Goal: Task Accomplishment & Management: Complete application form

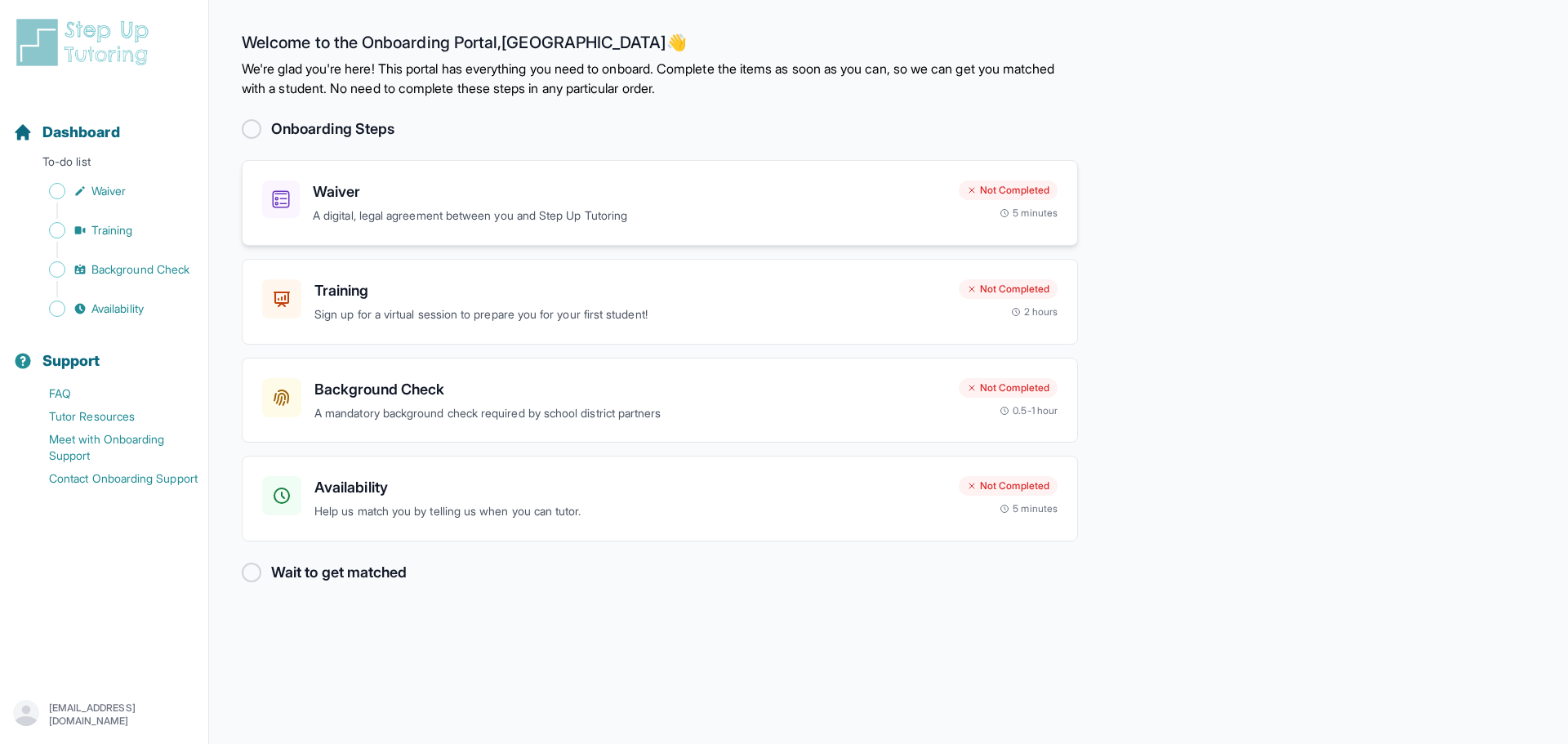
click at [488, 208] on p "A digital, legal agreement between you and Step Up Tutoring" at bounding box center [629, 216] width 633 height 19
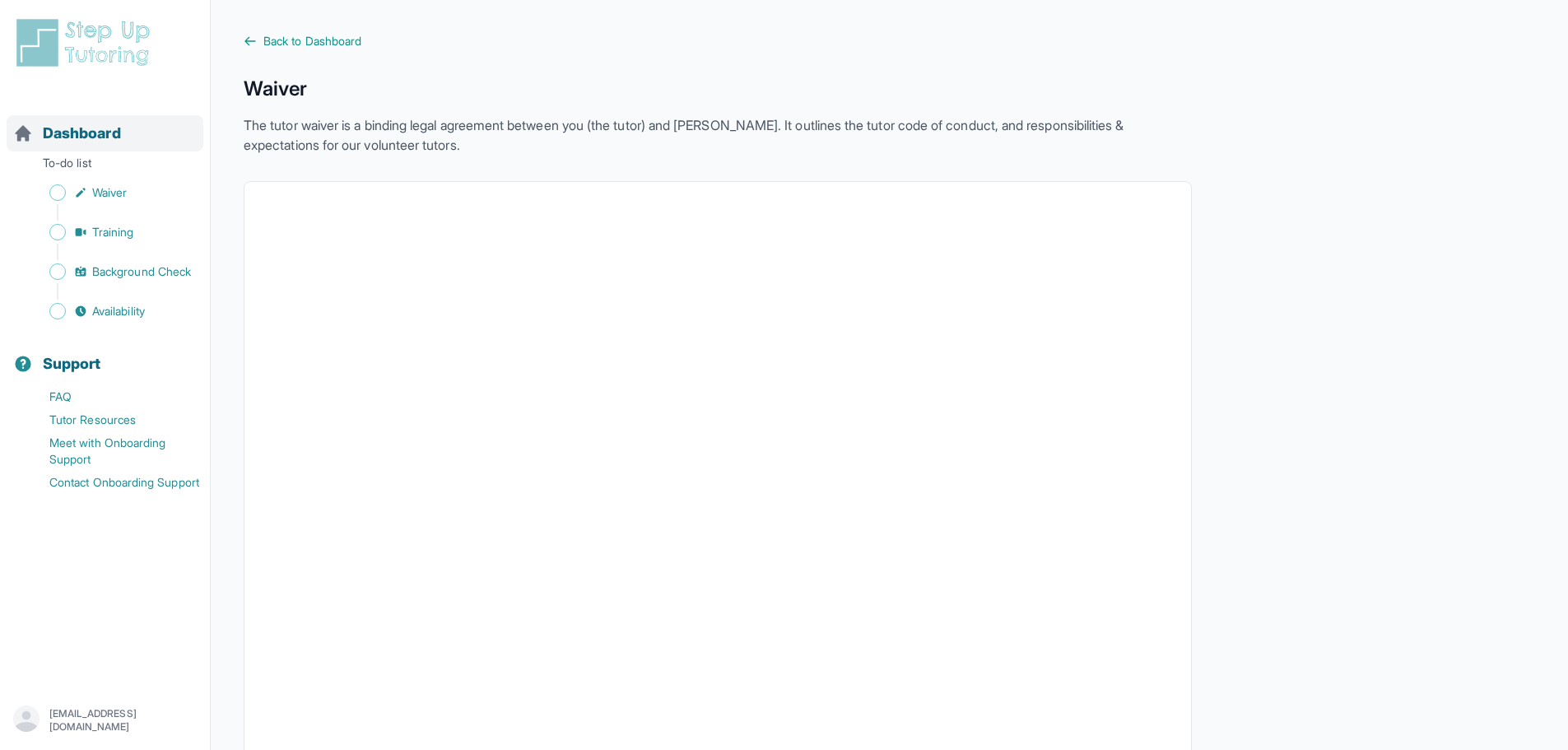
click at [90, 128] on span "Dashboard" at bounding box center [82, 133] width 78 height 23
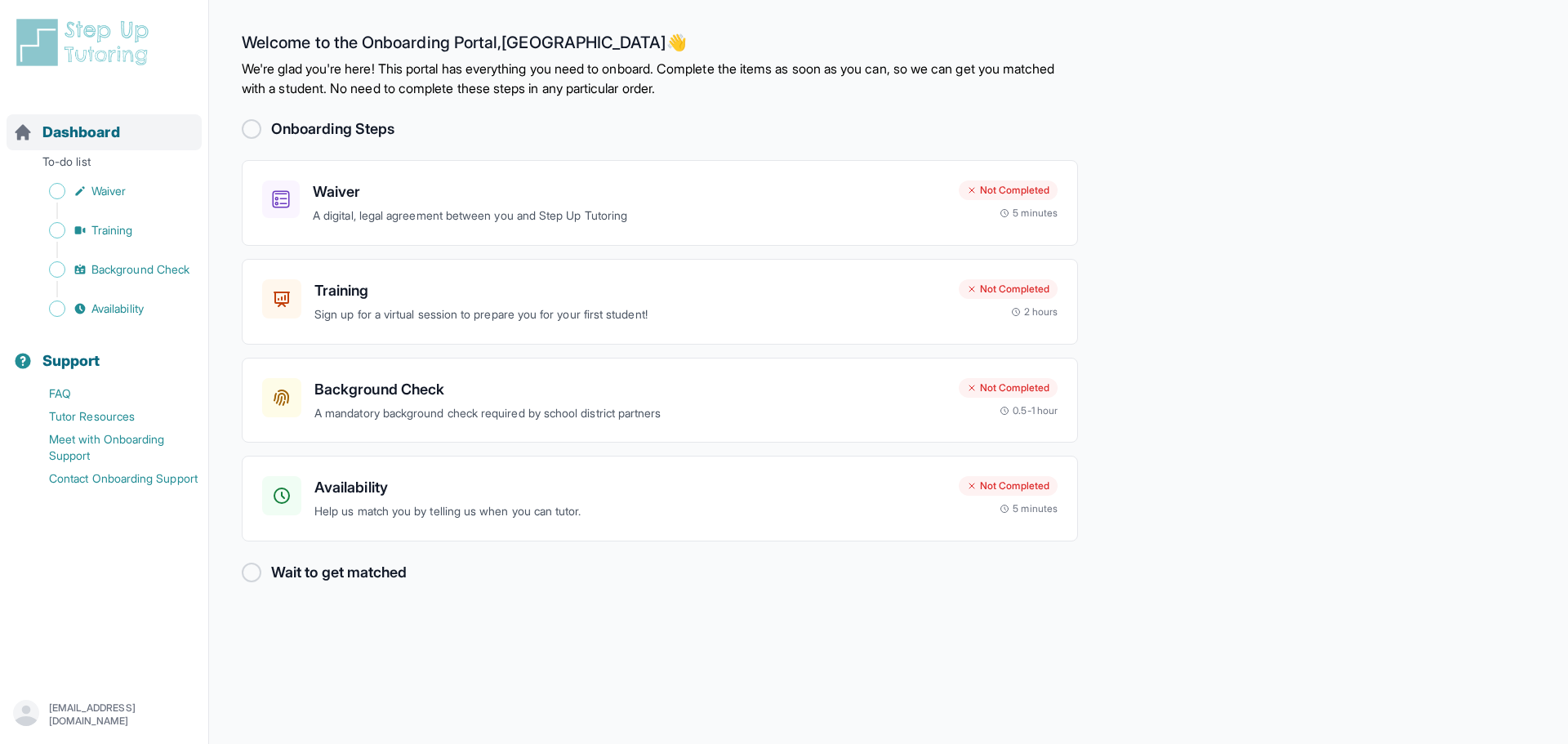
click at [83, 117] on div "Dashboard" at bounding box center [104, 132] width 195 height 36
click at [472, 270] on div "Training Sign up for a virtual session to prepare you for your first student! N…" at bounding box center [660, 302] width 836 height 86
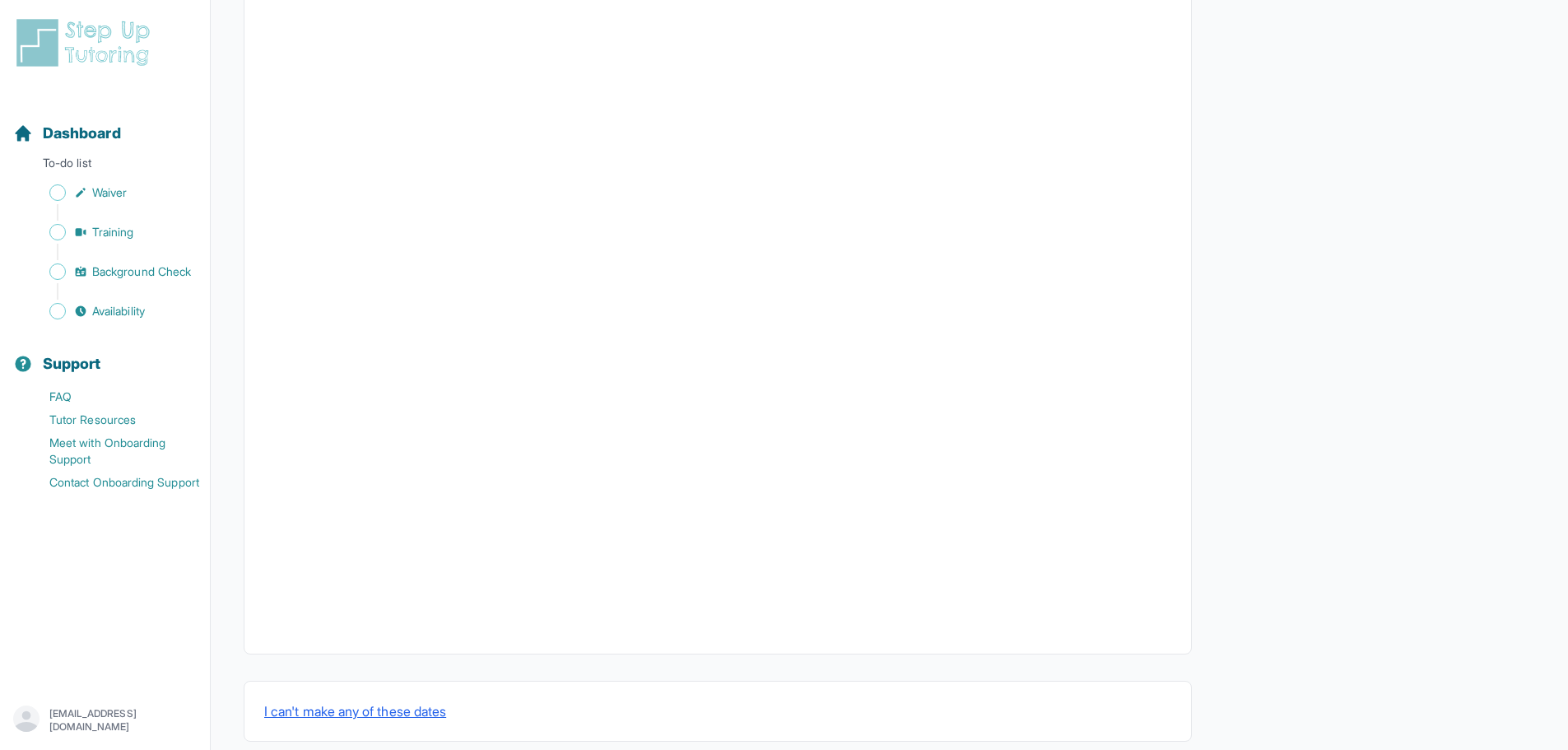
scroll to position [192, 0]
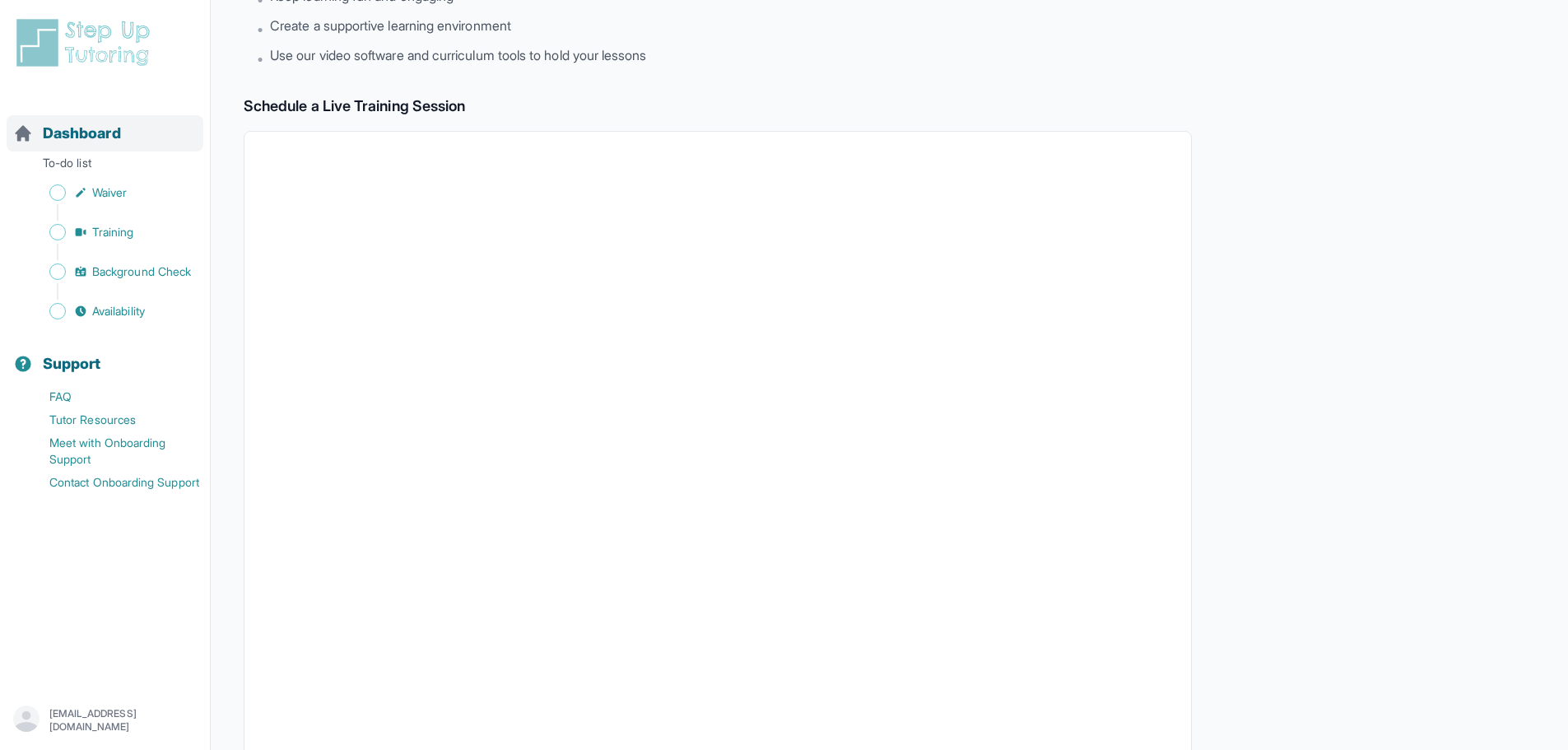
click at [106, 132] on span "Dashboard" at bounding box center [82, 133] width 78 height 23
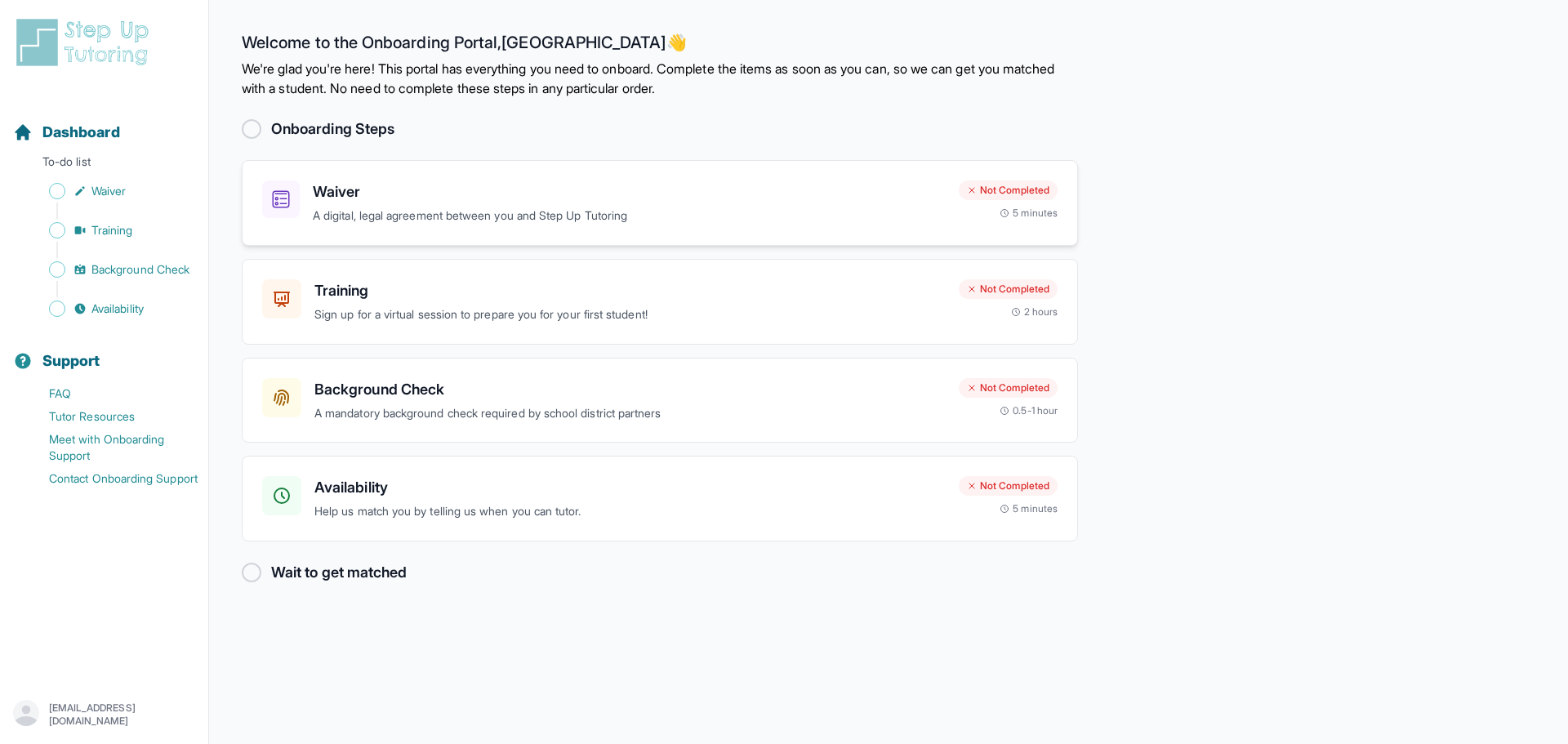
click at [444, 195] on h3 "Waiver" at bounding box center [629, 192] width 633 height 23
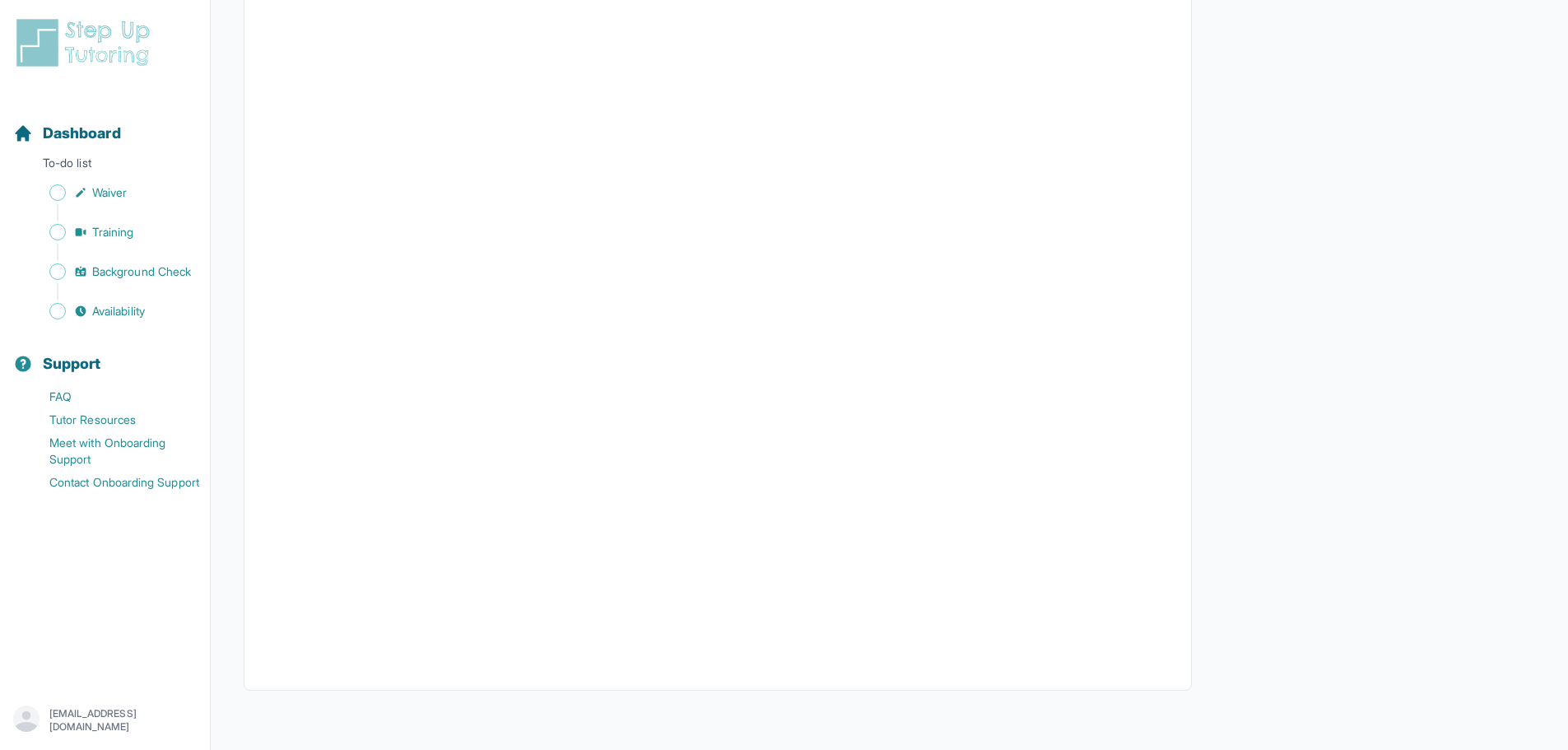
scroll to position [2248, 0]
click at [136, 265] on span "Background Check" at bounding box center [142, 271] width 99 height 16
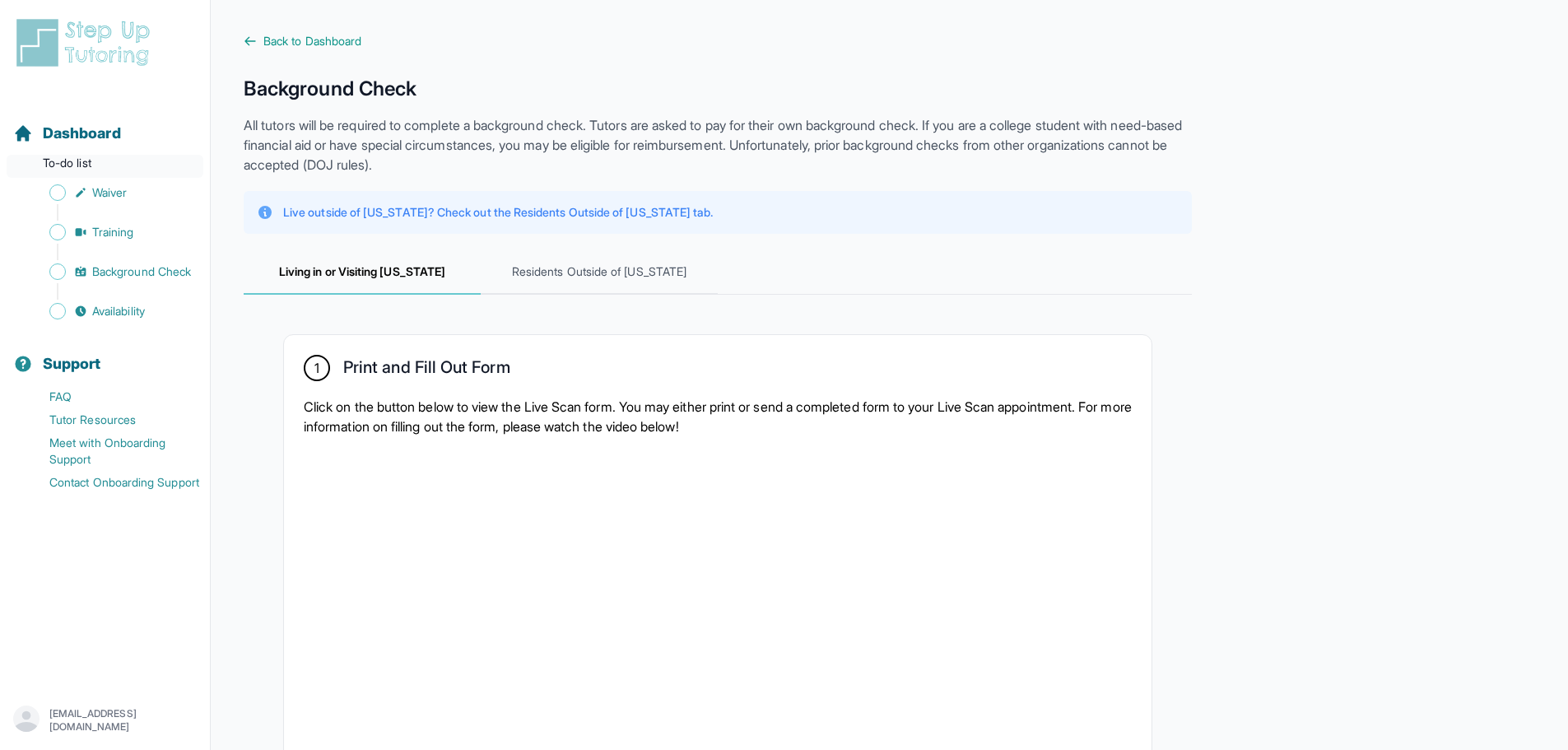
click at [96, 167] on p "To-do list" at bounding box center [105, 166] width 196 height 23
click at [97, 154] on p "To-do list" at bounding box center [105, 166] width 196 height 23
click at [100, 142] on span "Dashboard" at bounding box center [82, 133] width 78 height 23
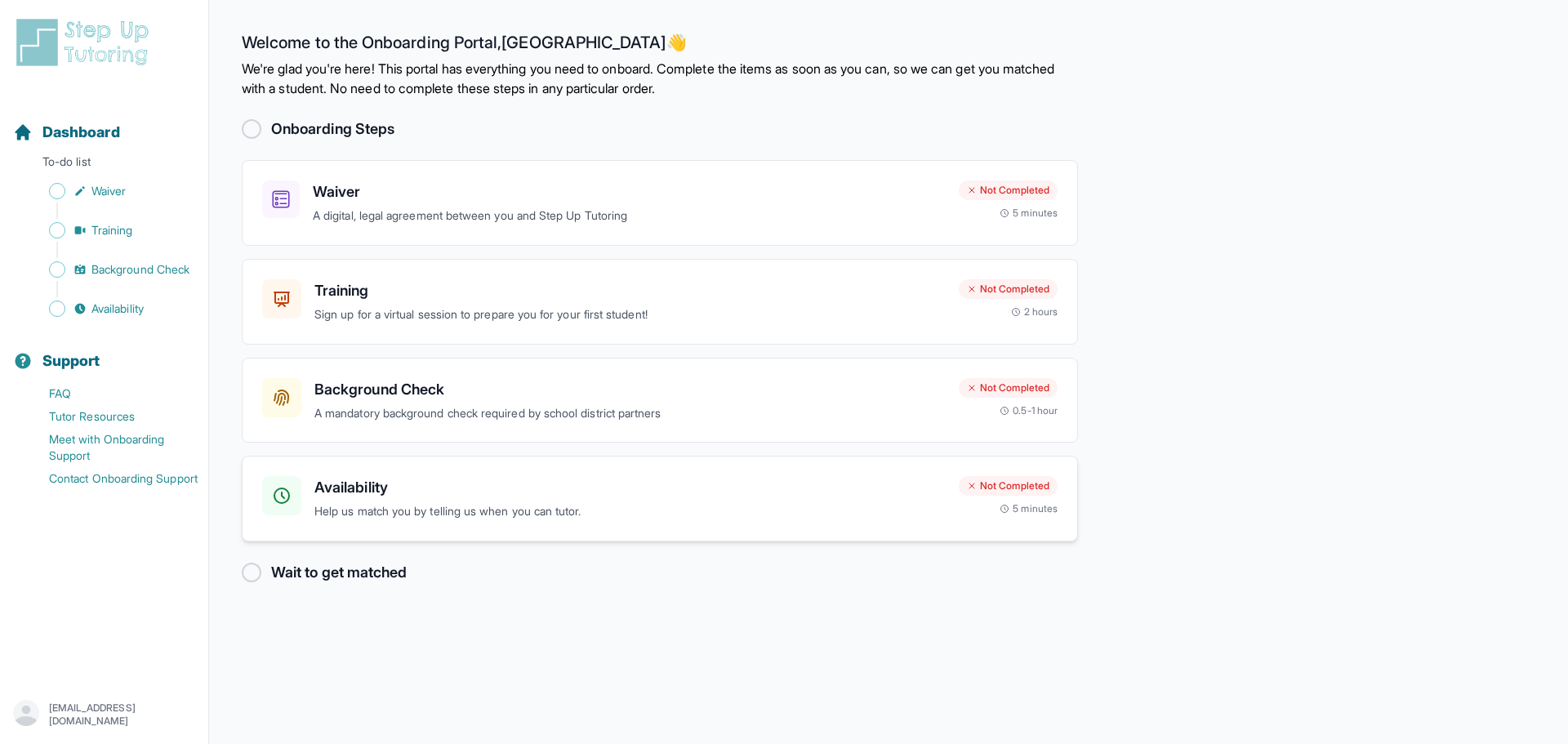
click at [508, 477] on h3 "Availability" at bounding box center [630, 488] width 631 height 23
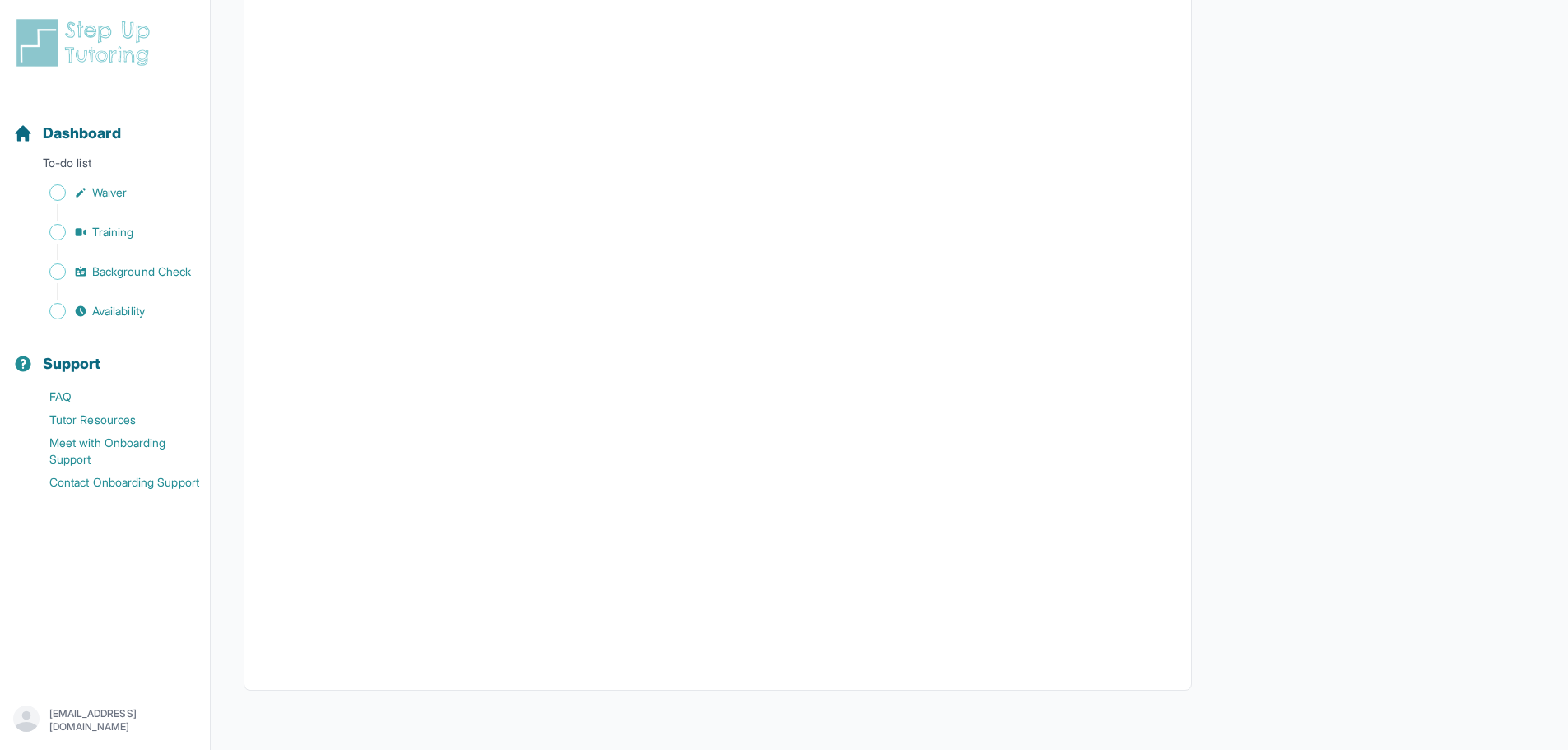
scroll to position [207, 0]
click at [78, 134] on span "Dashboard" at bounding box center [82, 133] width 78 height 23
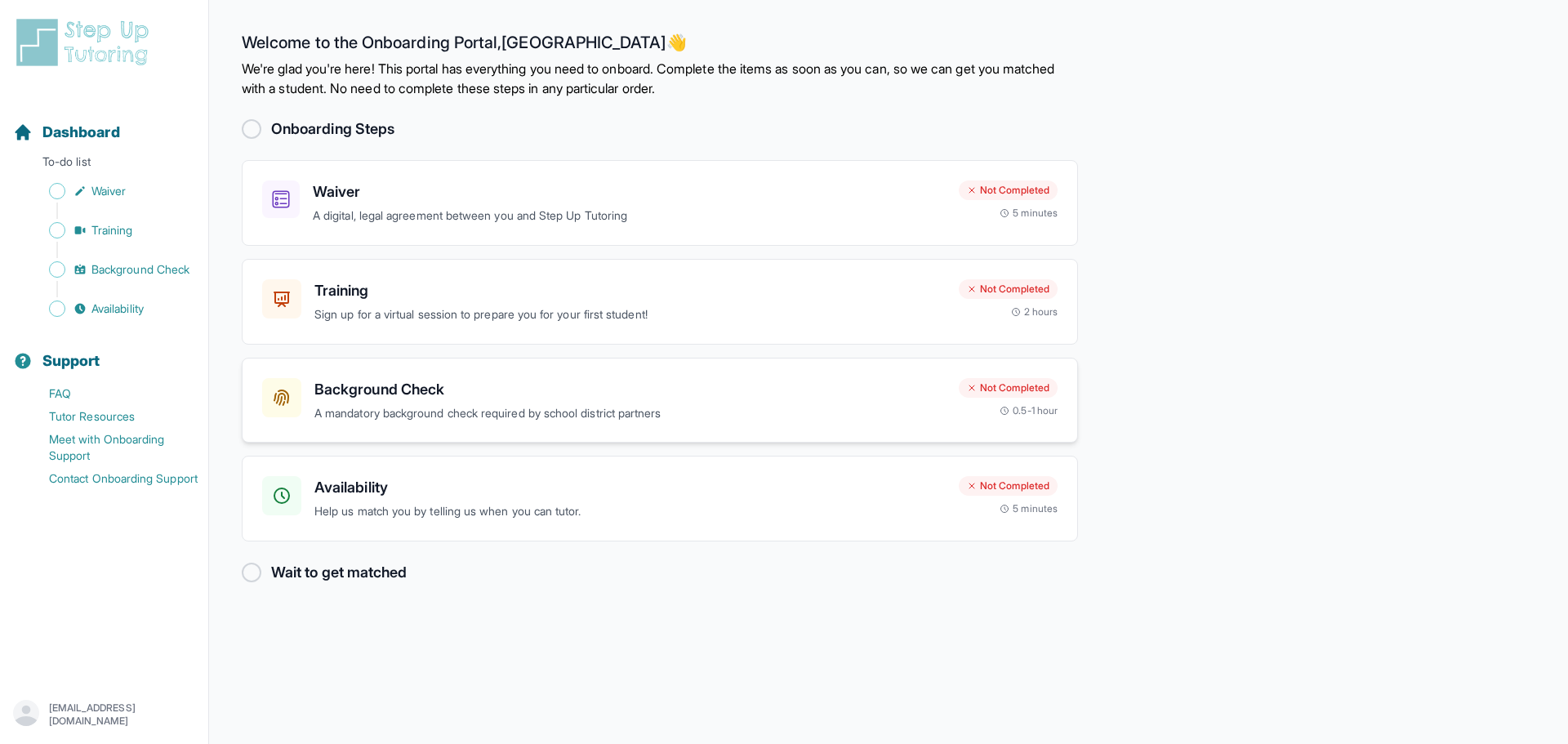
click at [591, 424] on div "Background Check A mandatory background check required by school district partn…" at bounding box center [660, 400] width 836 height 86
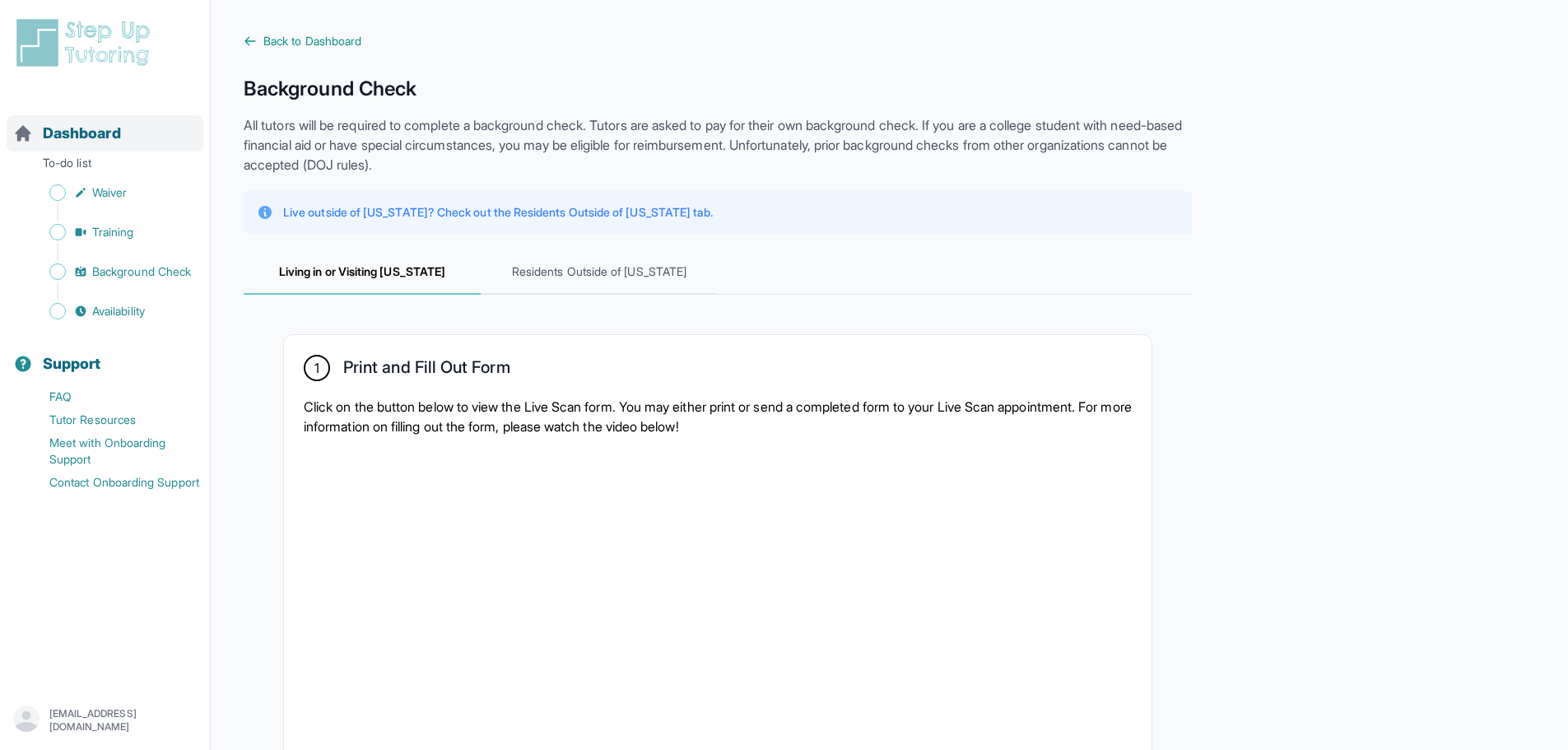
click at [81, 140] on span "Dashboard" at bounding box center [82, 133] width 78 height 23
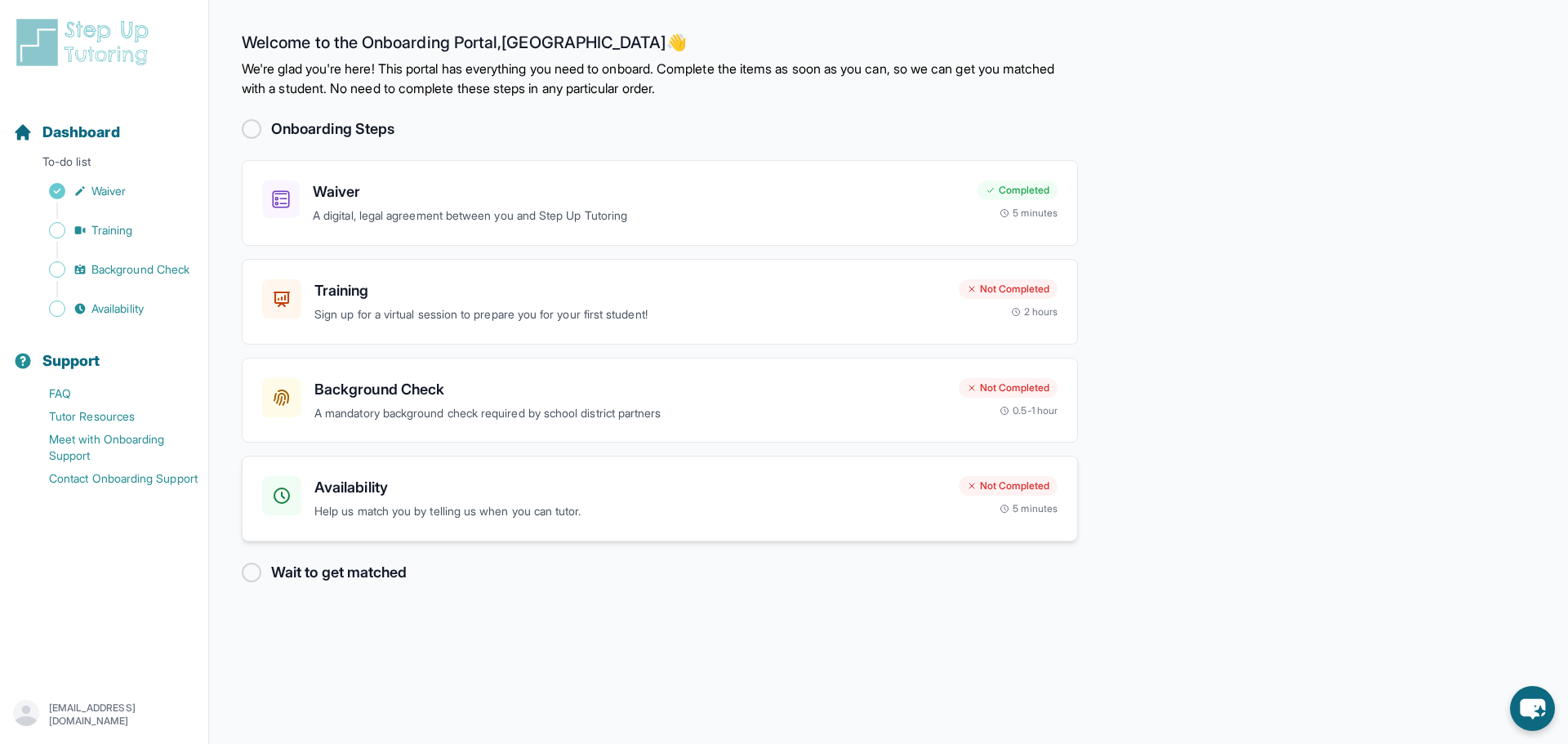
click at [575, 498] on h3 "Availability" at bounding box center [630, 488] width 631 height 23
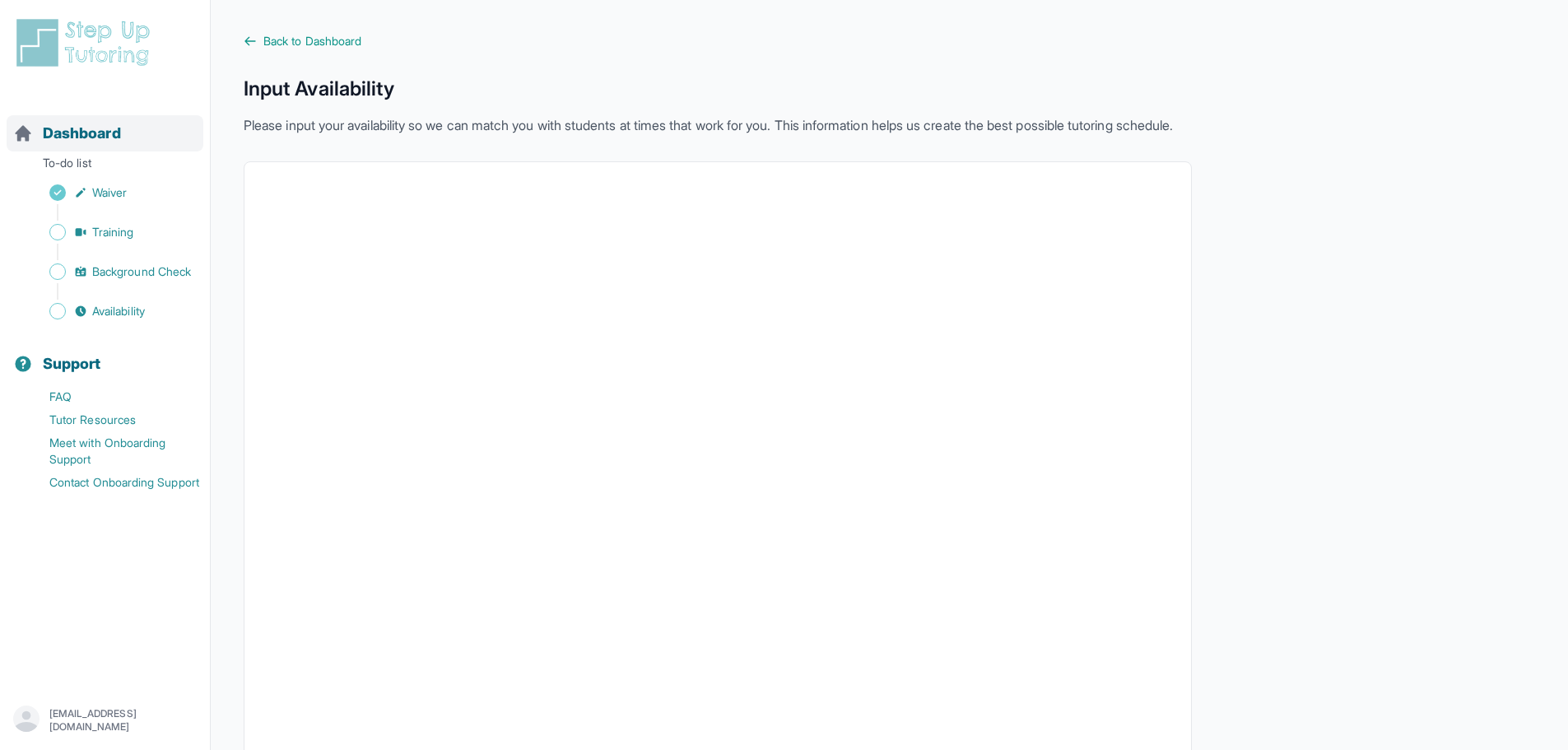
click at [165, 124] on div "Dashboard" at bounding box center [105, 133] width 196 height 36
click at [143, 137] on div "Dashboard" at bounding box center [105, 133] width 196 height 36
click at [81, 137] on span "Dashboard" at bounding box center [82, 133] width 78 height 23
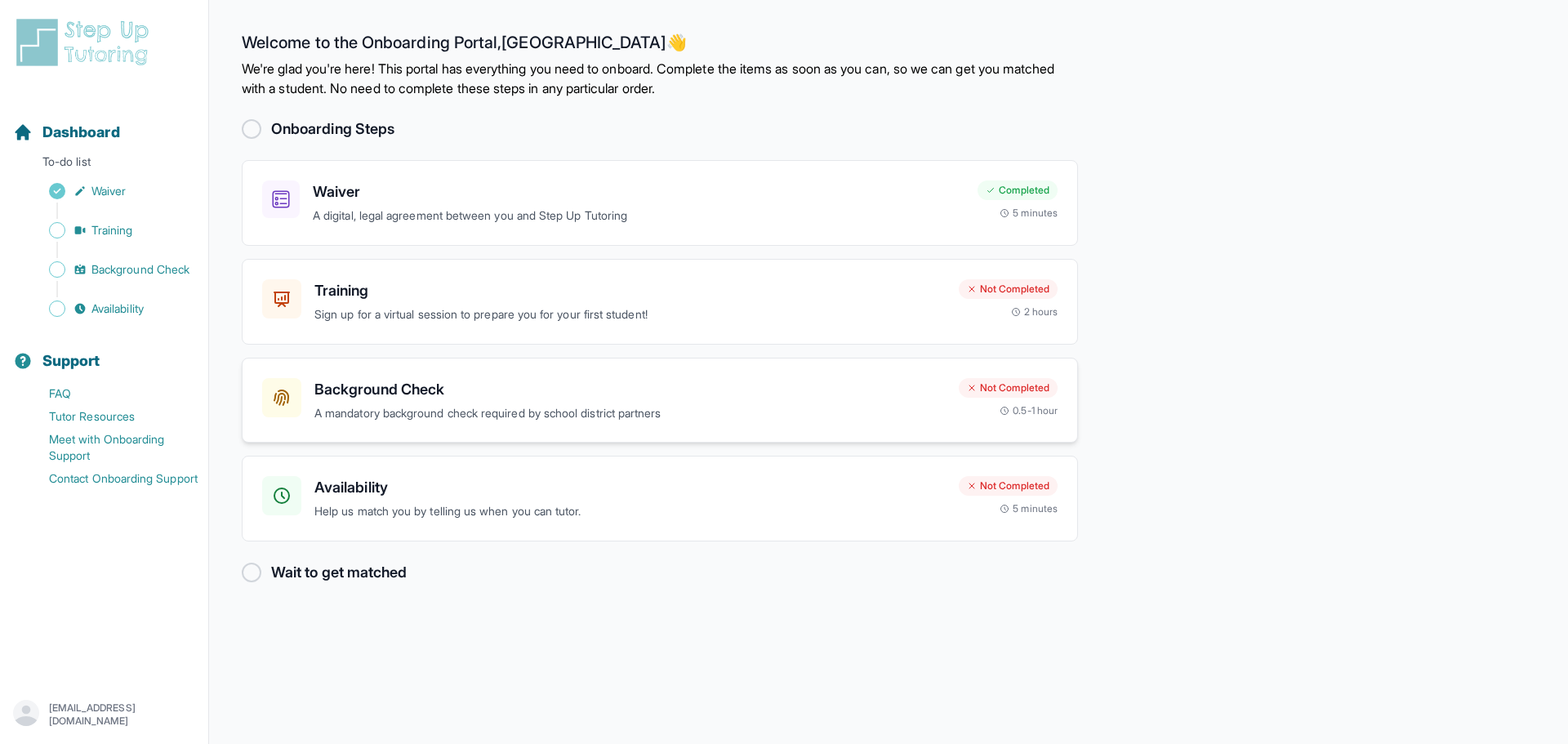
click at [548, 405] on p "A mandatory background check required by school district partners" at bounding box center [630, 414] width 631 height 19
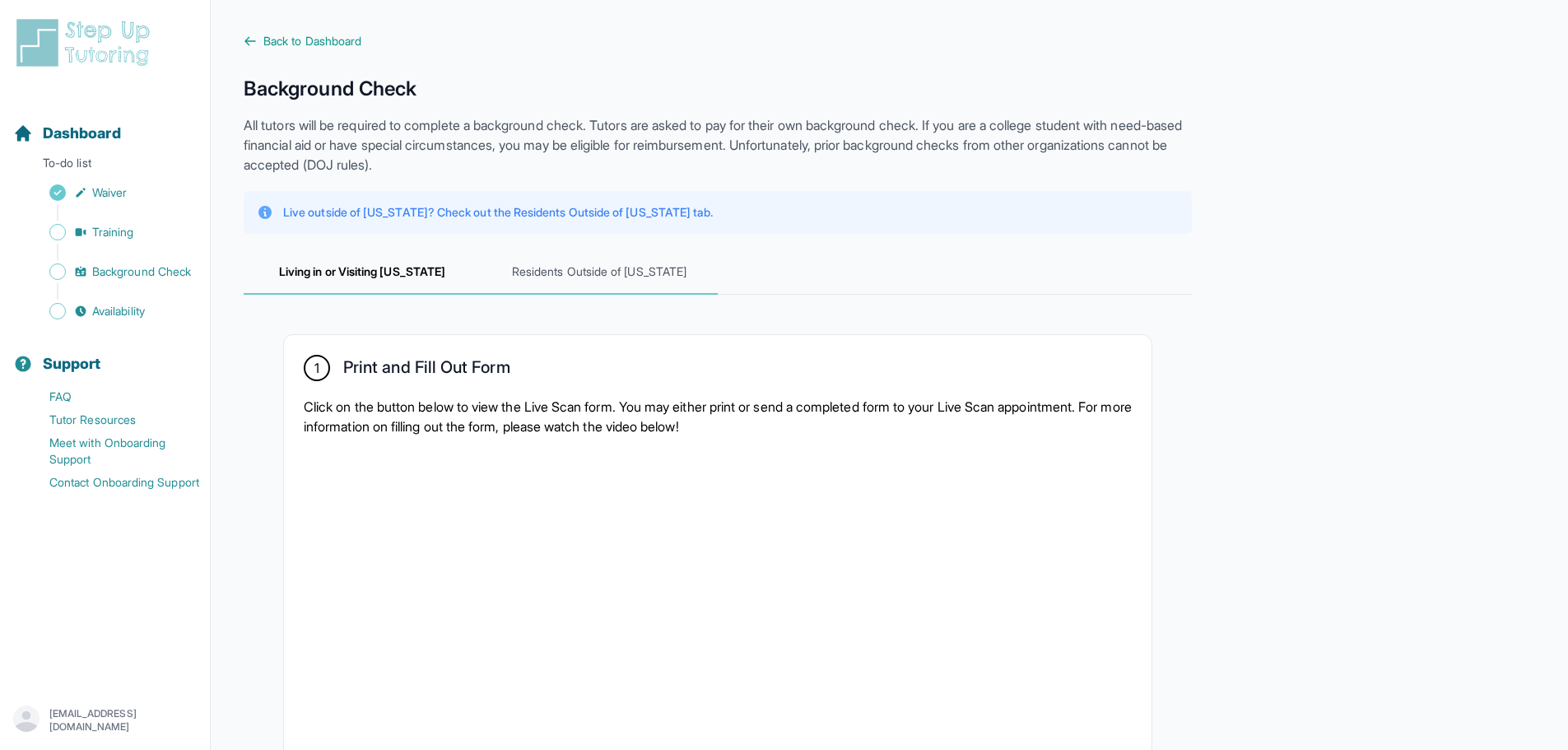
click at [566, 275] on span "Residents Outside of [US_STATE]" at bounding box center [599, 273] width 237 height 45
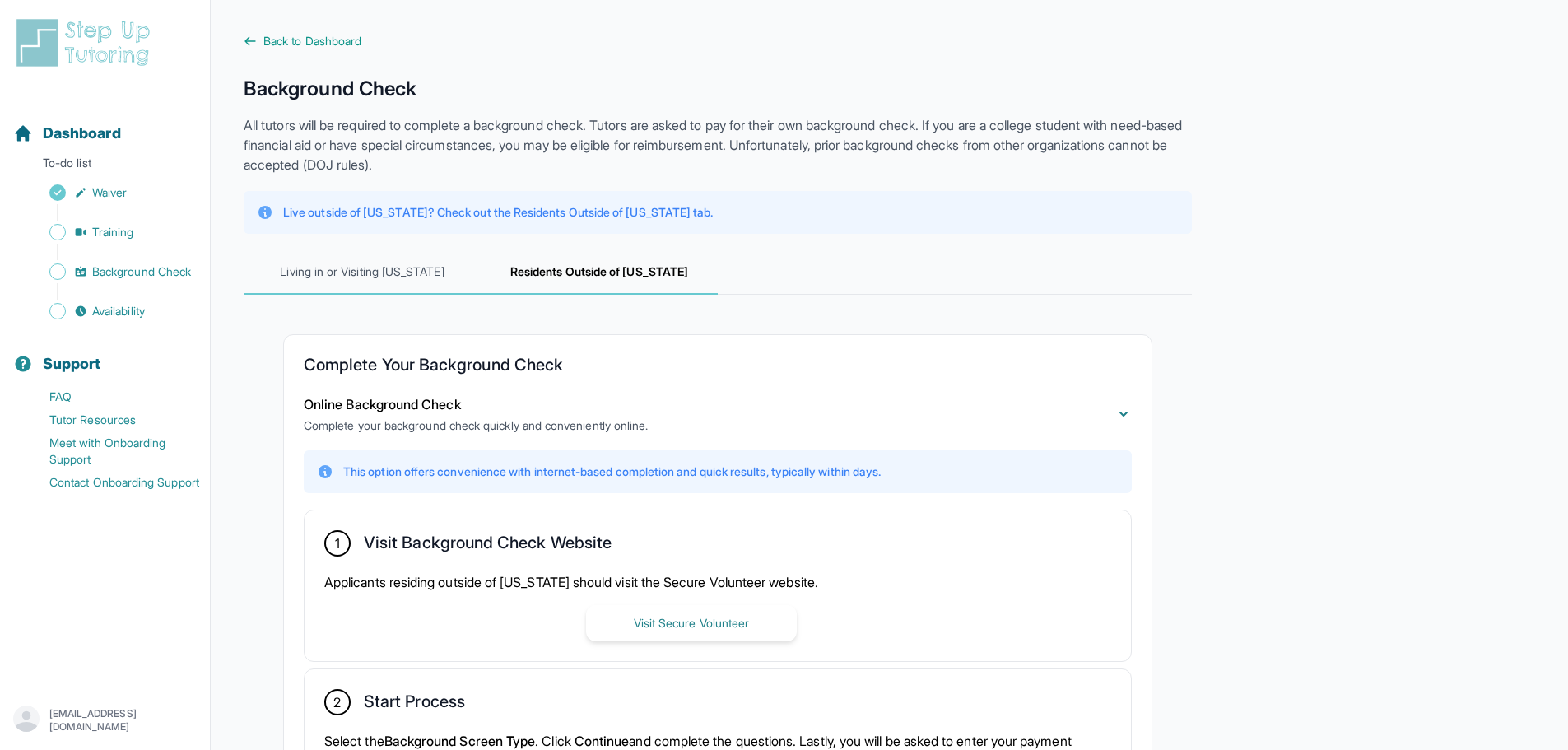
click at [382, 288] on span "Living in or Visiting [US_STATE]" at bounding box center [362, 273] width 237 height 45
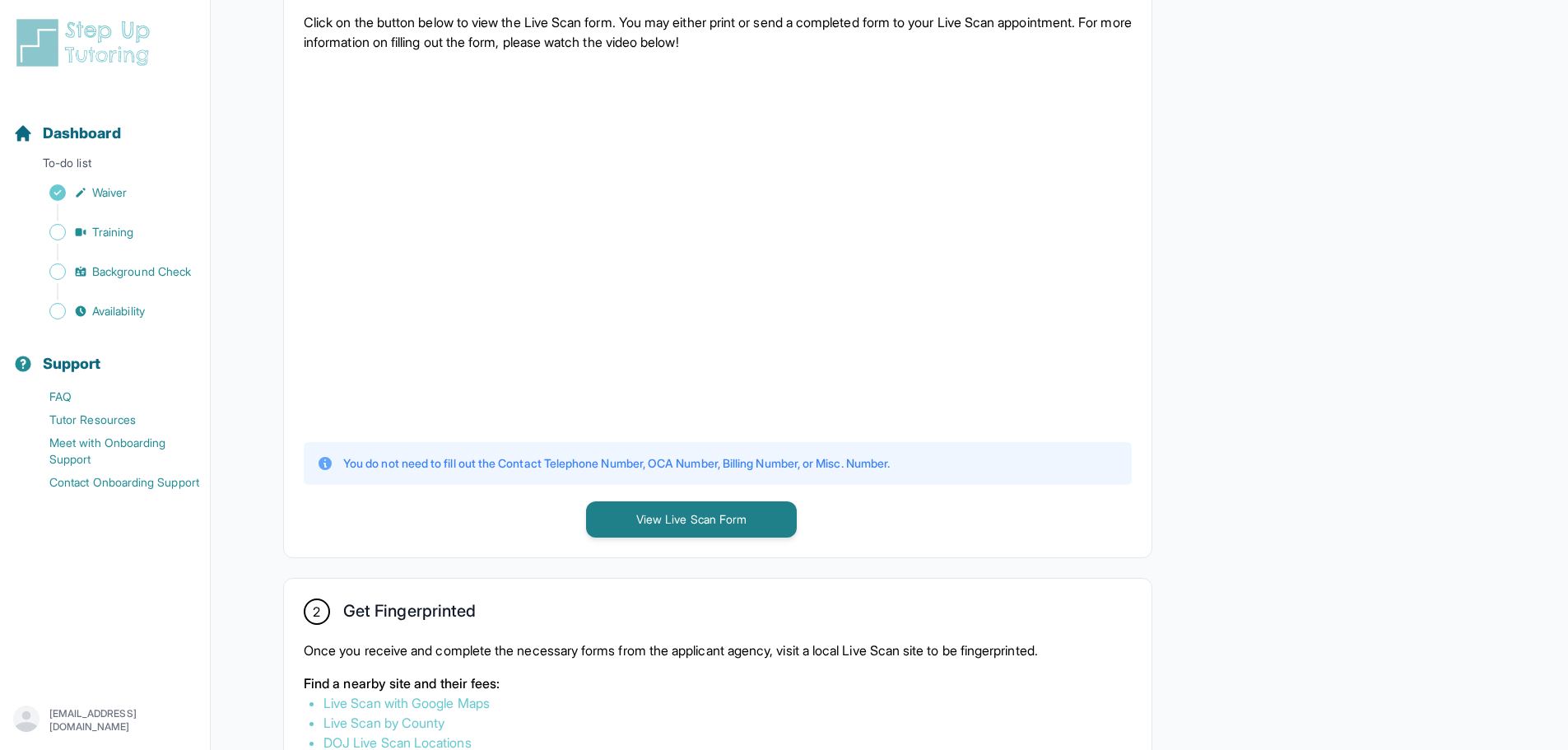
scroll to position [577, 0]
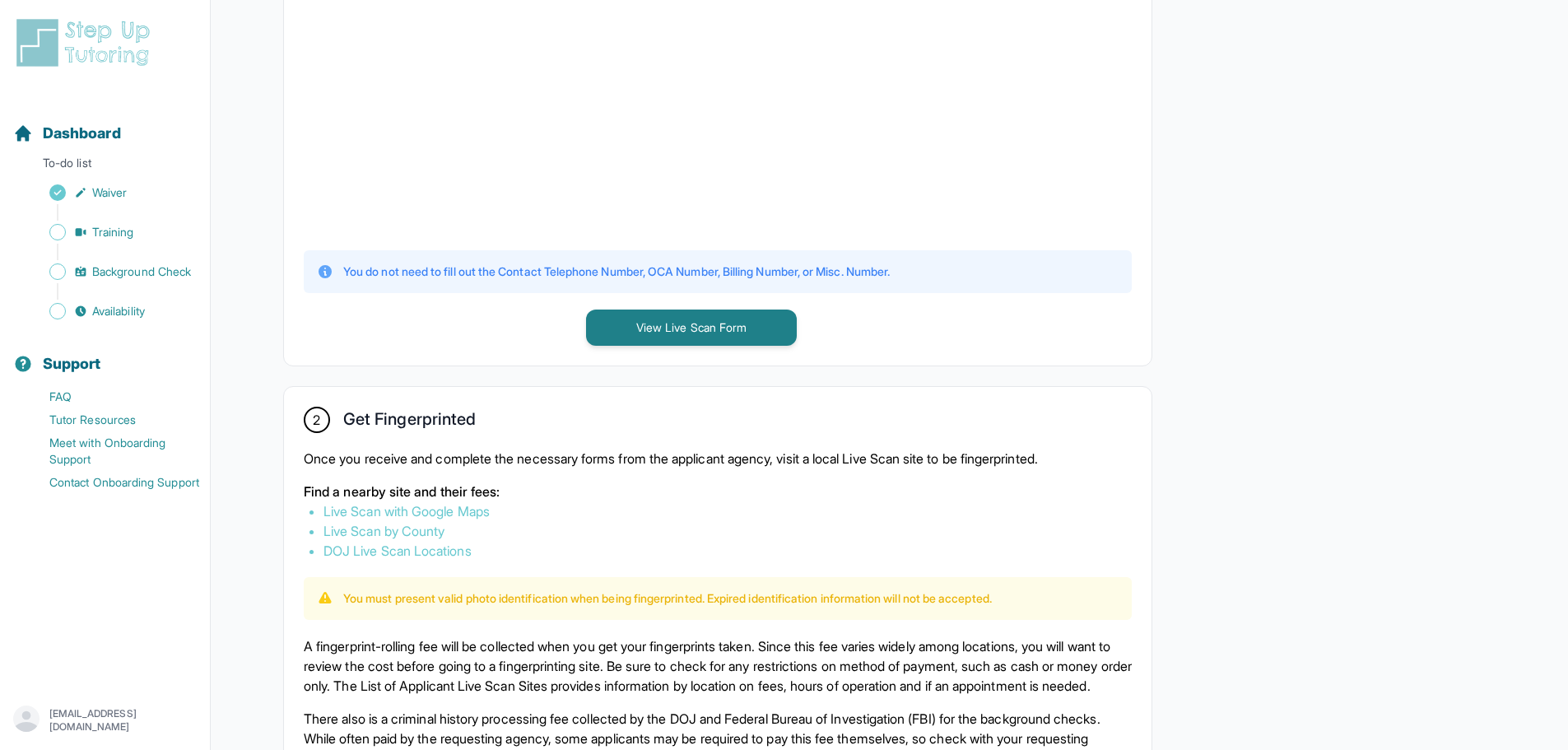
click at [438, 507] on link "Live Scan with Google Maps" at bounding box center [407, 511] width 167 height 16
click at [81, 118] on div "Dashboard" at bounding box center [105, 133] width 196 height 36
click at [81, 133] on span "Dashboard" at bounding box center [82, 133] width 78 height 23
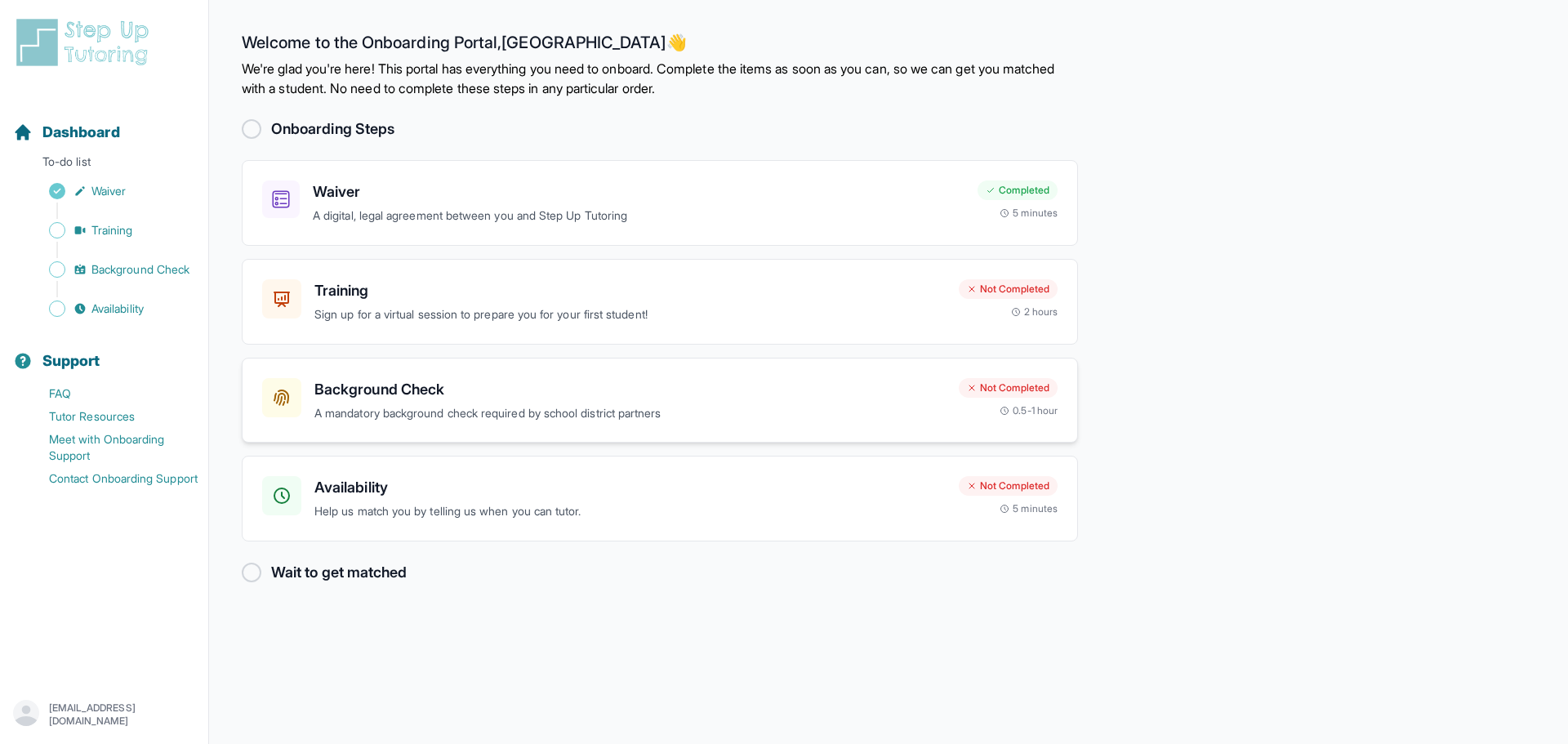
click at [410, 406] on p "A mandatory background check required by school district partners" at bounding box center [630, 414] width 631 height 19
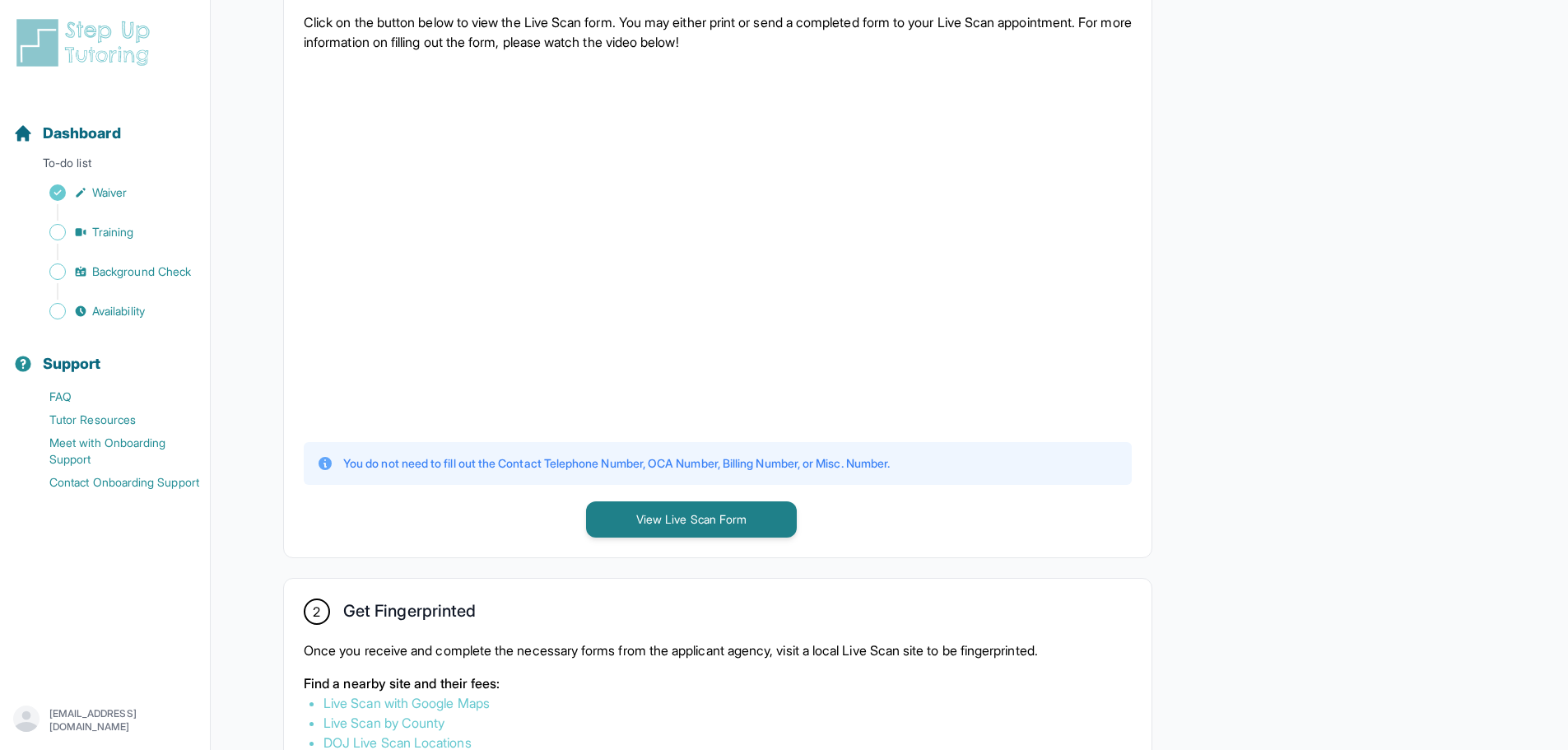
scroll to position [192, 0]
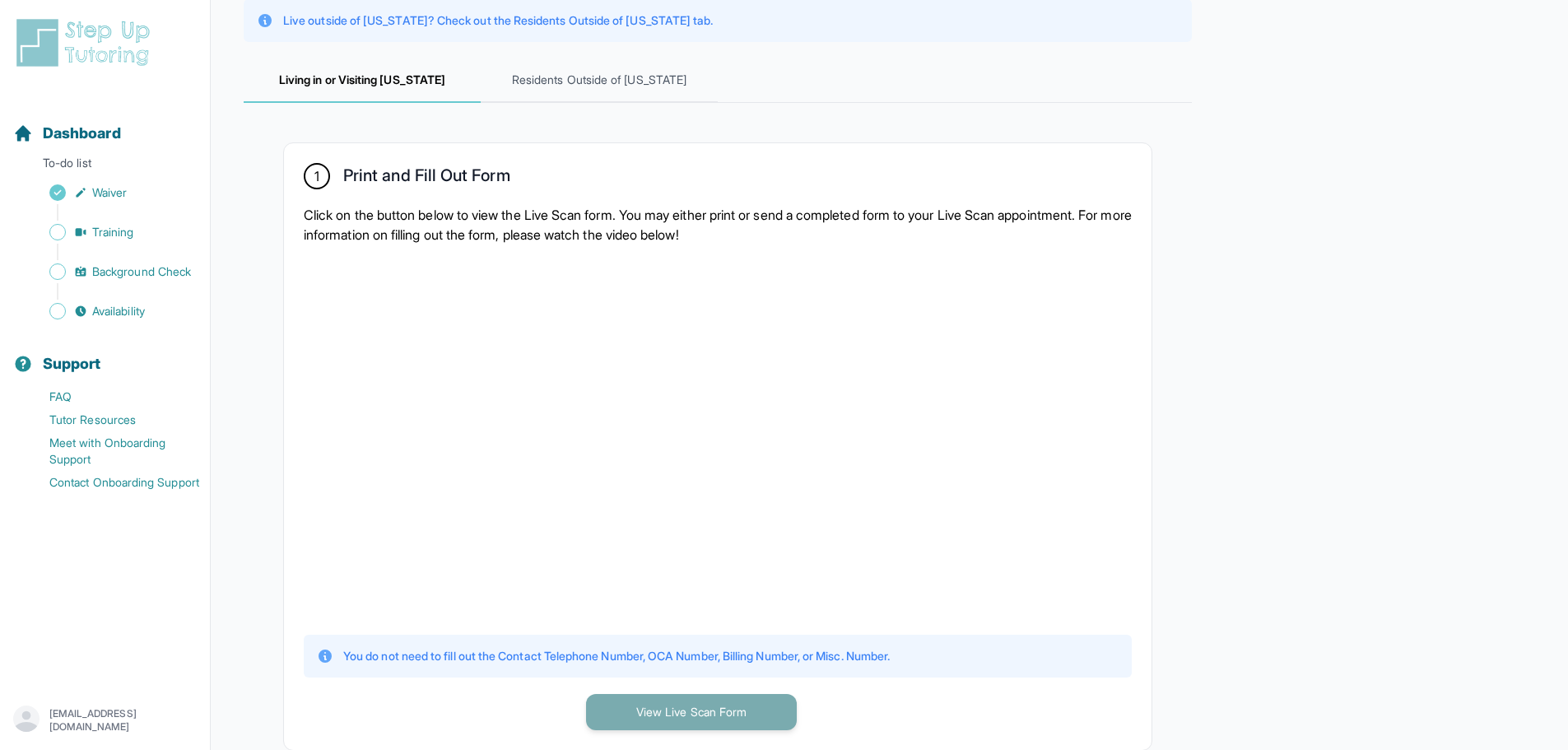
click at [621, 699] on button "View Live Scan Form" at bounding box center [691, 712] width 211 height 36
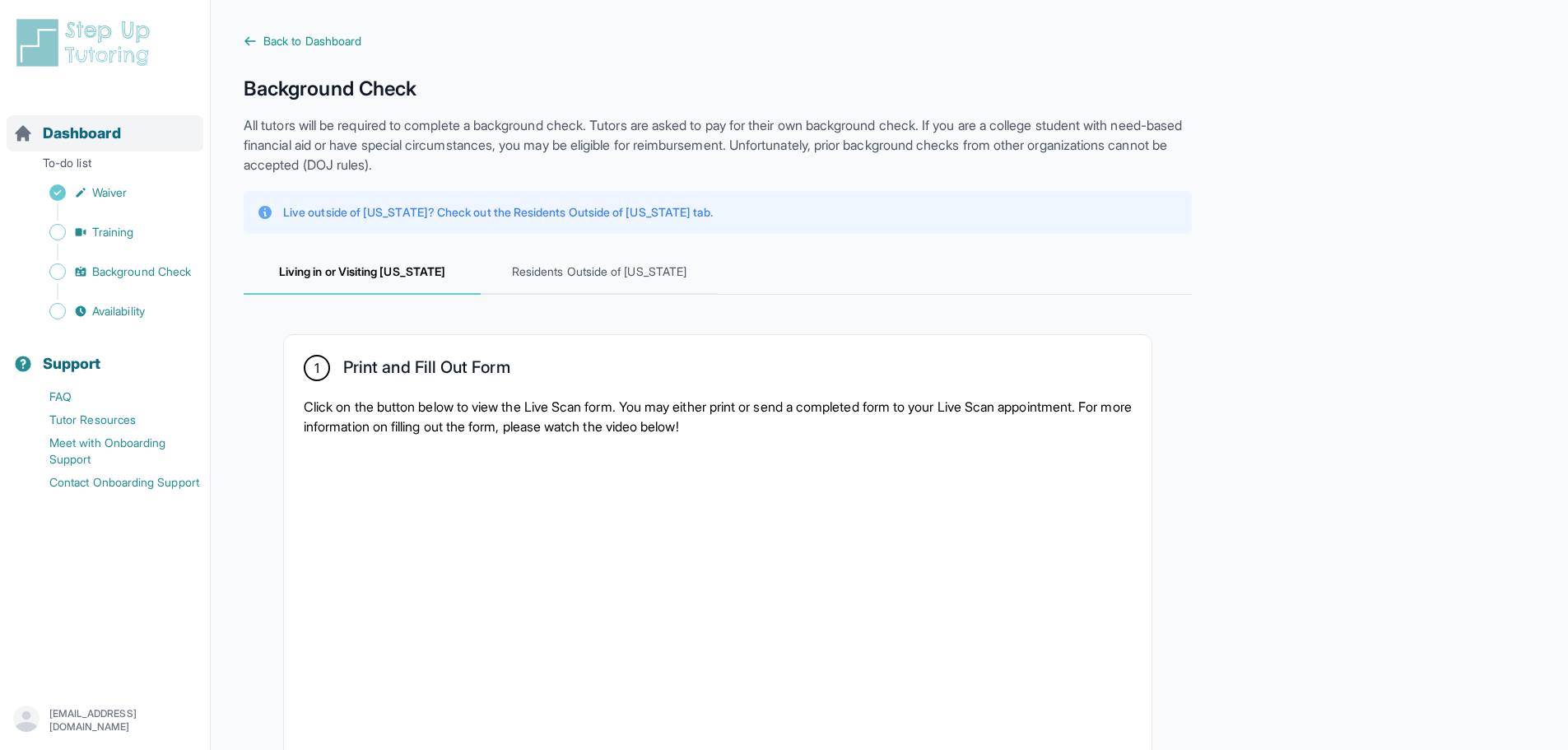
click at [131, 132] on div "Dashboard" at bounding box center [105, 133] width 196 height 36
click at [535, 157] on p "All tutors will be required to complete a background check. Tutors are asked to…" at bounding box center [717, 145] width 948 height 59
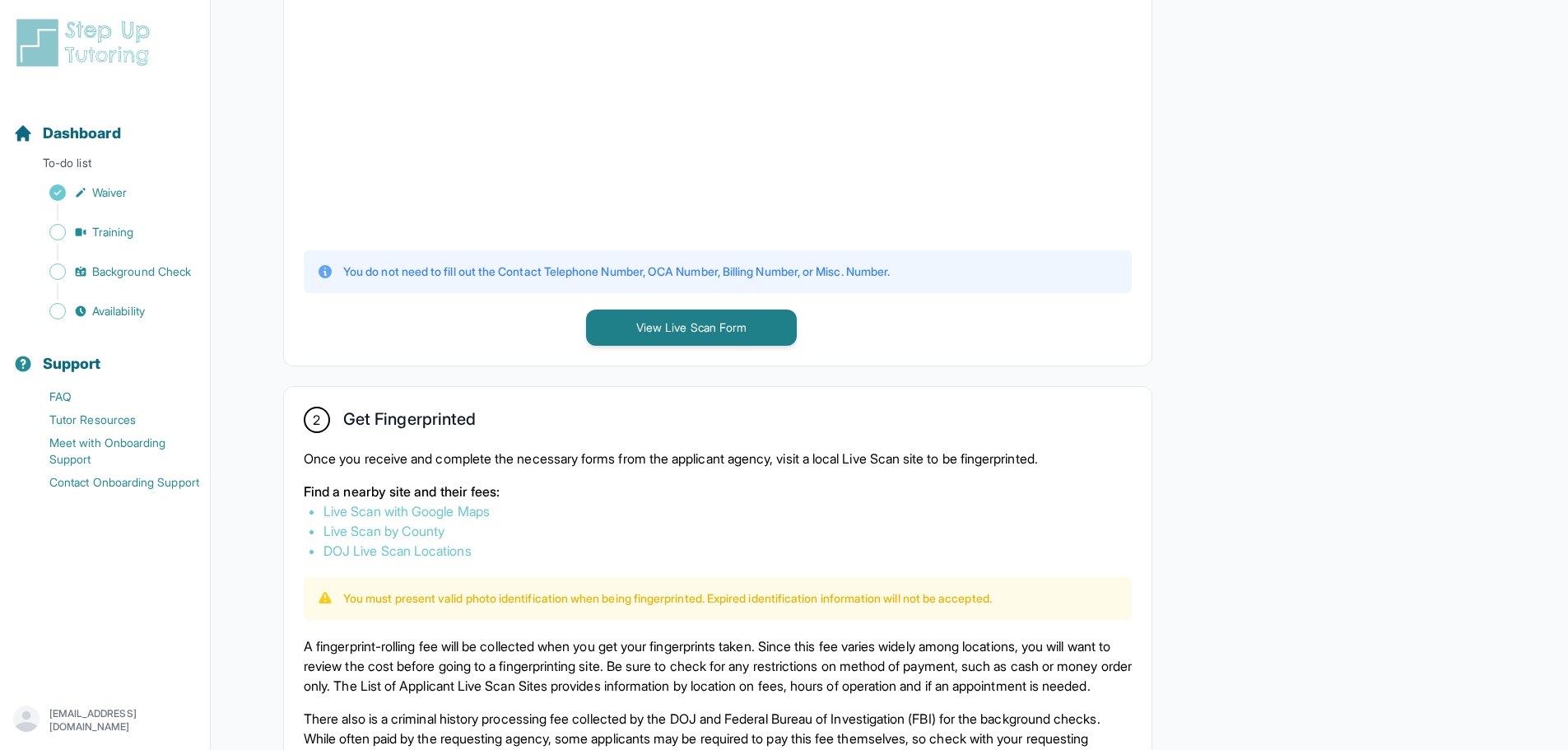
click at [490, 512] on link "Live Scan with Google Maps" at bounding box center [407, 511] width 167 height 16
click at [681, 326] on button "View Live Scan Form" at bounding box center [691, 328] width 211 height 36
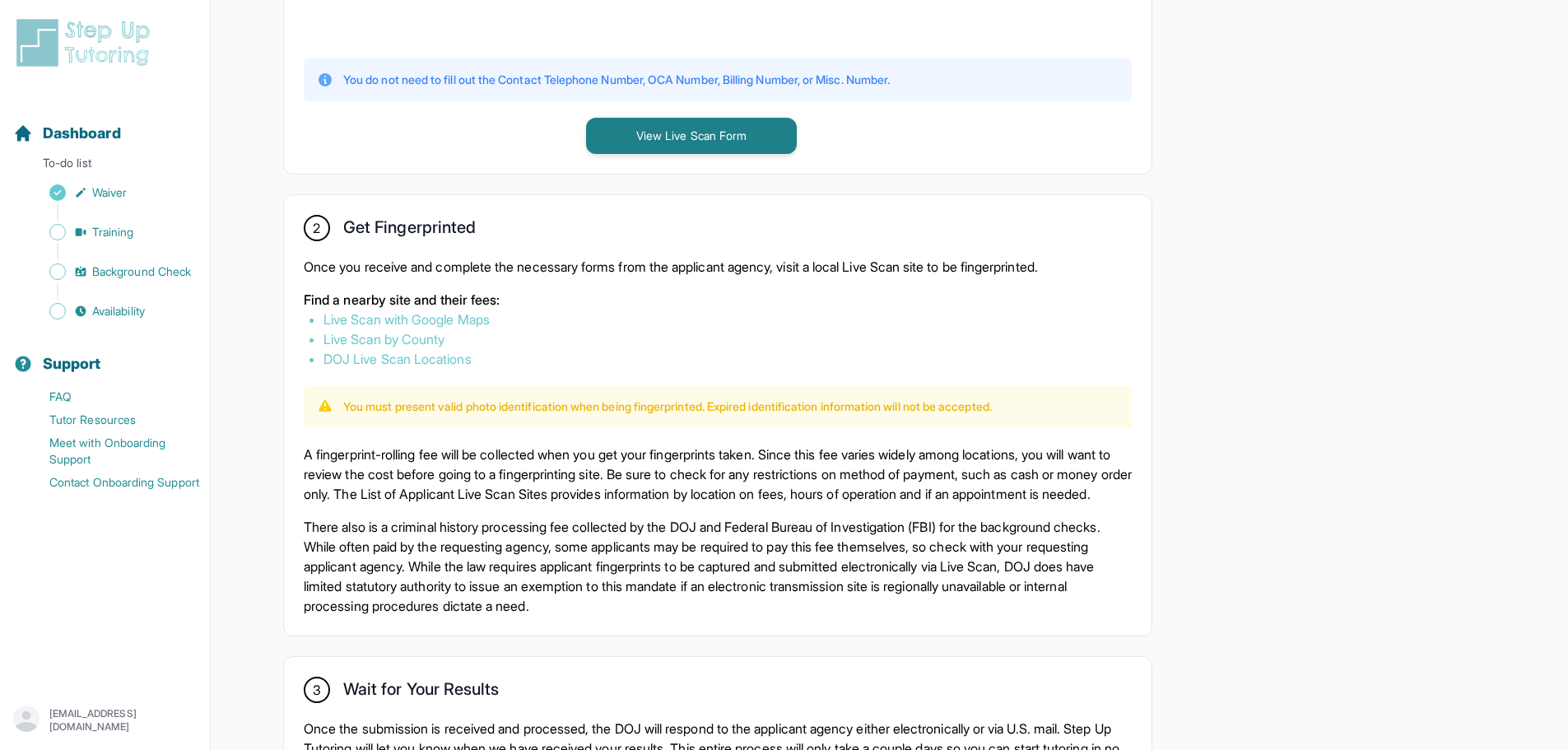
click at [456, 359] on link "DOJ Live Scan Locations" at bounding box center [398, 358] width 149 height 16
